Goal: Find specific page/section: Find specific page/section

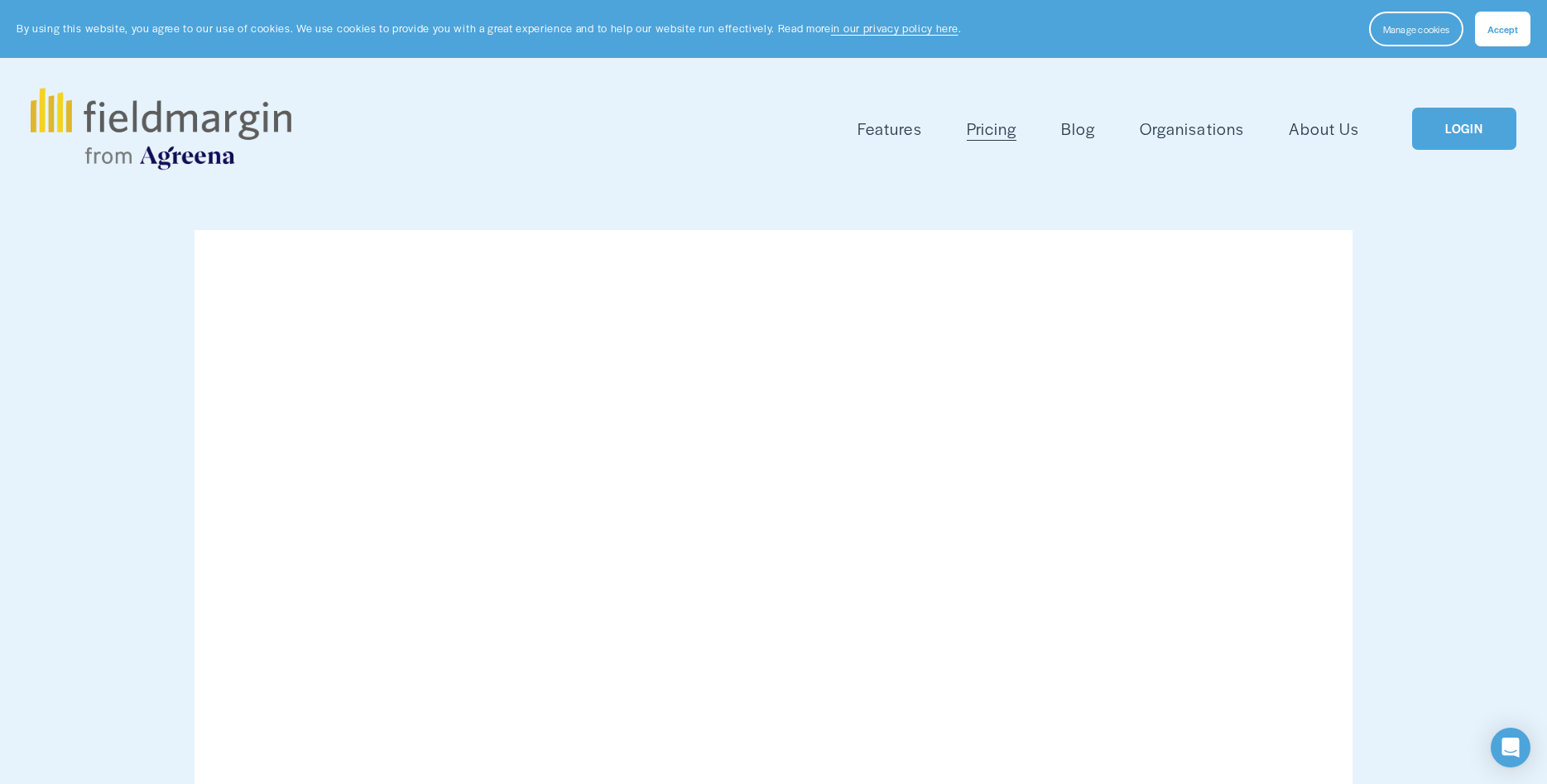
click at [1449, 123] on link "LOGIN" at bounding box center [1463, 129] width 104 height 42
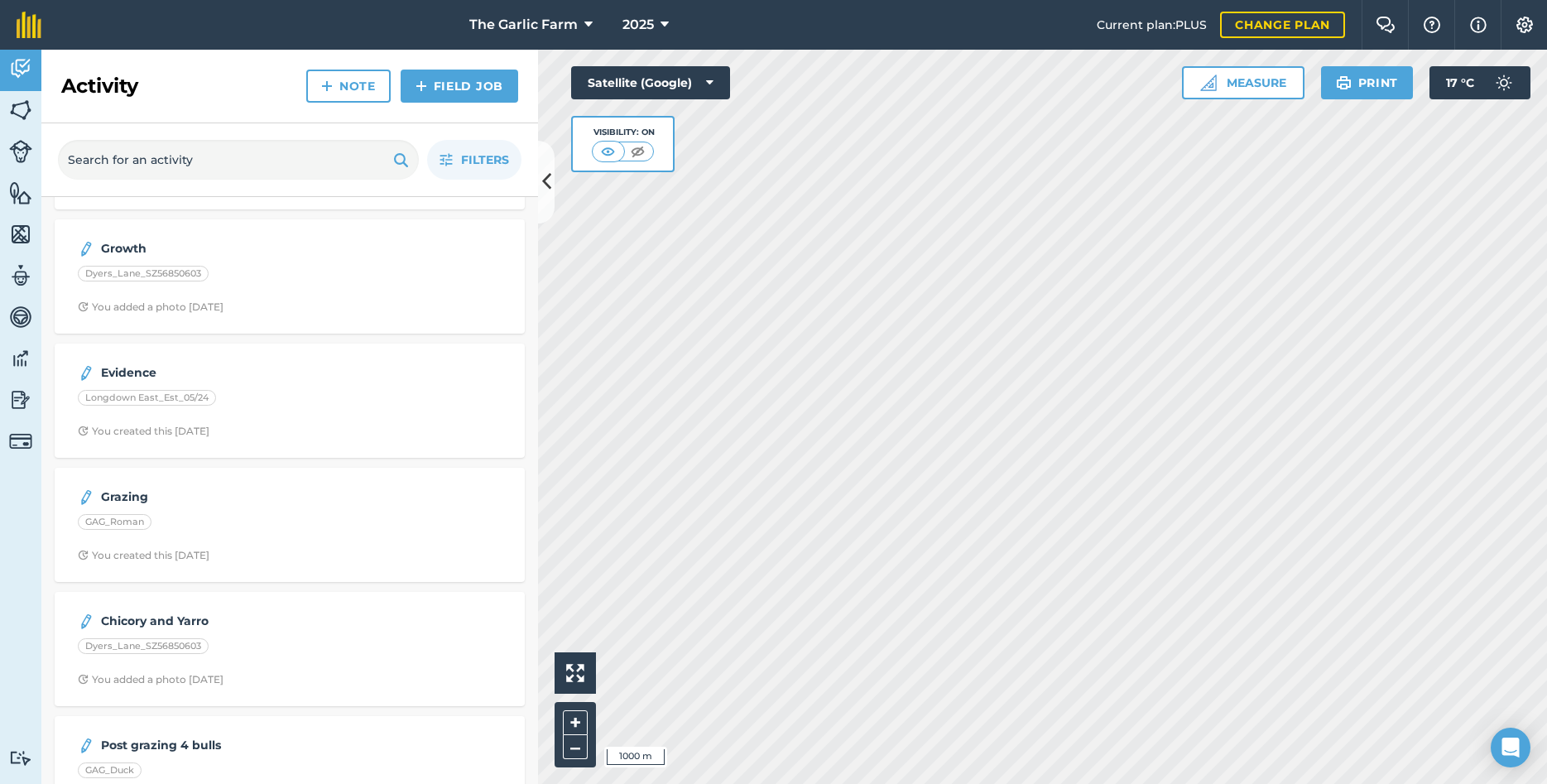
scroll to position [2949, 0]
click at [475, 162] on span "Filters" at bounding box center [485, 159] width 48 height 18
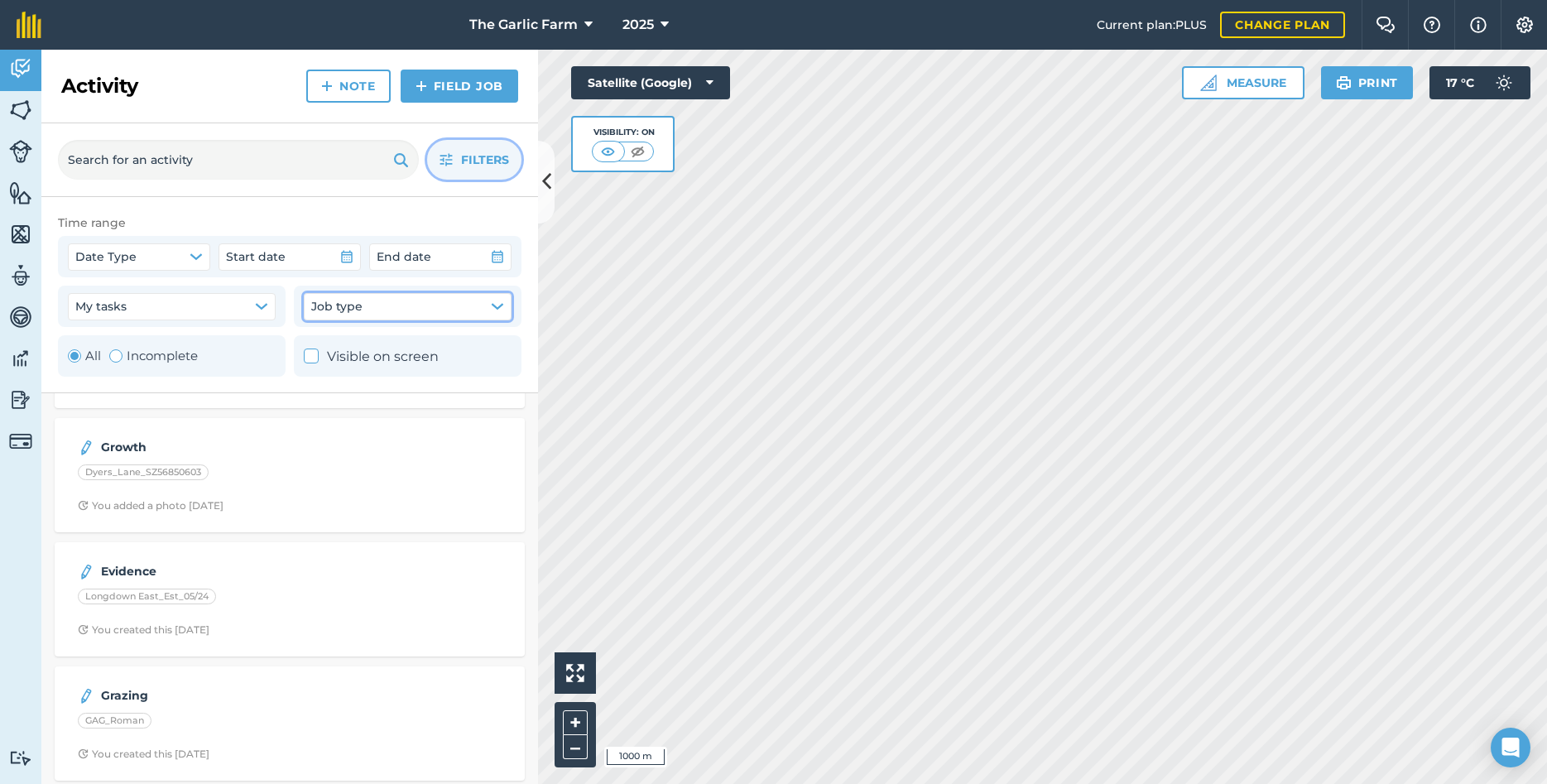
click at [338, 304] on span "Job type" at bounding box center [337, 306] width 51 height 18
